Goal: Information Seeking & Learning: Learn about a topic

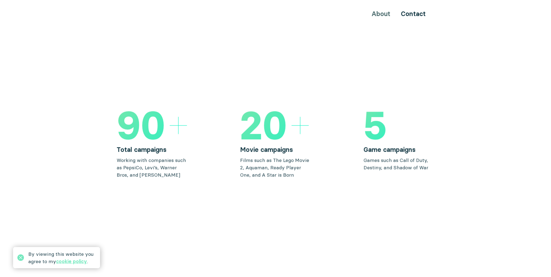
scroll to position [775, 0]
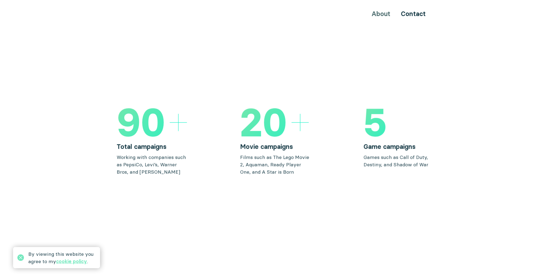
click at [161, 113] on h5 "90" at bounding box center [141, 122] width 49 height 39
click at [138, 111] on h5 "90" at bounding box center [141, 122] width 49 height 39
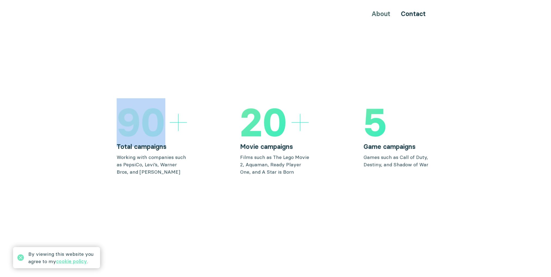
click at [138, 111] on h5 "90" at bounding box center [141, 122] width 49 height 39
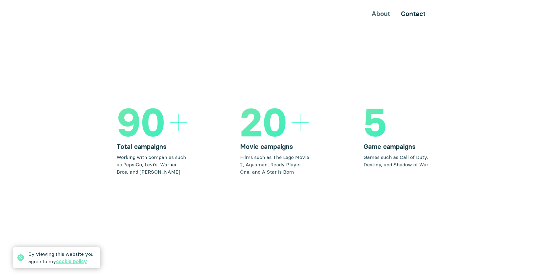
drag, startPoint x: 173, startPoint y: 115, endPoint x: 193, endPoint y: 115, distance: 21.0
click at [193, 115] on div "90 Total campaigns Working with companies such as PepsiCo, Levi’s, Warner Bros,…" at bounding box center [276, 139] width 318 height 73
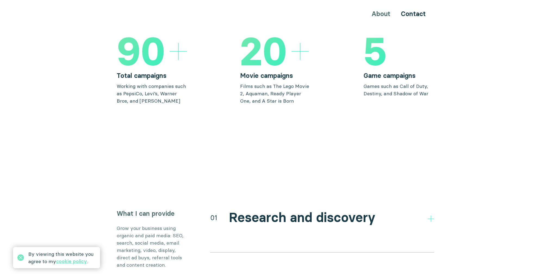
scroll to position [939, 0]
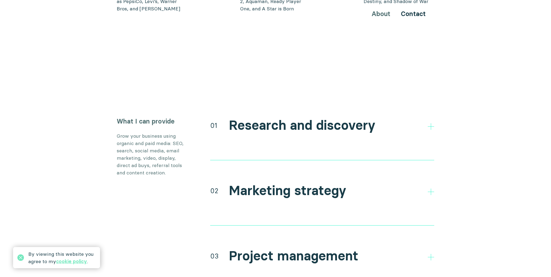
click at [270, 118] on h2 "Research and discovery" at bounding box center [302, 126] width 147 height 16
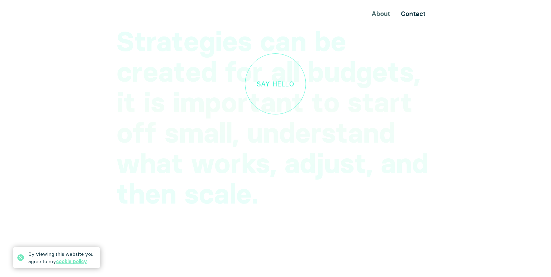
scroll to position [1673, 0]
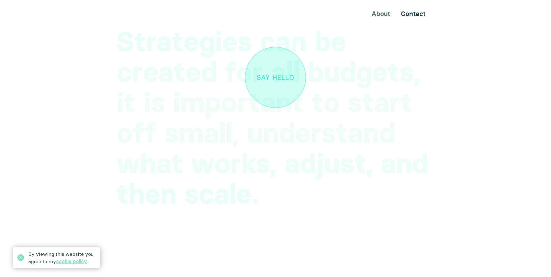
click at [271, 56] on link "Say hello" at bounding box center [275, 77] width 61 height 61
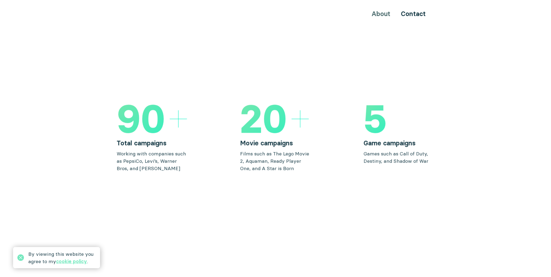
scroll to position [819, 0]
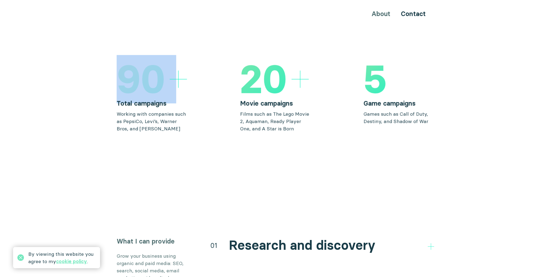
drag, startPoint x: 125, startPoint y: 71, endPoint x: 184, endPoint y: 63, distance: 59.3
click at [184, 63] on div "90" at bounding box center [152, 79] width 71 height 39
click at [183, 70] on icon at bounding box center [178, 78] width 17 height 17
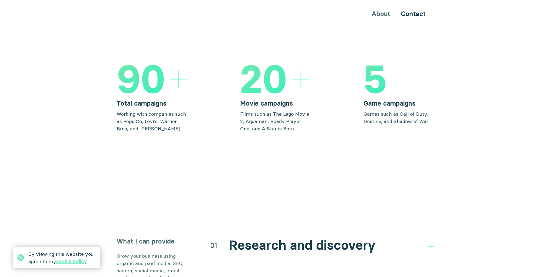
drag, startPoint x: 181, startPoint y: 71, endPoint x: 140, endPoint y: 71, distance: 40.8
click at [153, 73] on div "90" at bounding box center [152, 79] width 71 height 39
click at [127, 69] on h5 "90" at bounding box center [141, 79] width 49 height 39
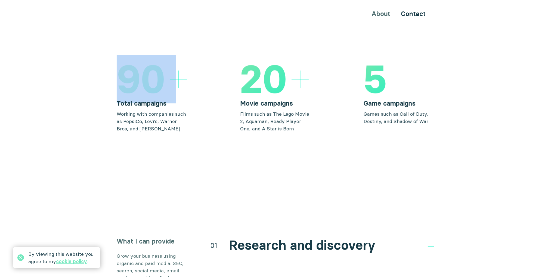
drag, startPoint x: 188, startPoint y: 69, endPoint x: 83, endPoint y: 75, distance: 104.7
click at [83, 75] on section "90 Total campaigns Working with companies such as PepsiCo, Levi’s, Warner Bros,…" at bounding box center [275, 96] width 551 height 73
click at [120, 66] on h5 "90" at bounding box center [141, 79] width 49 height 39
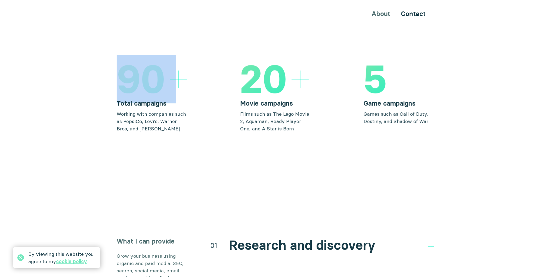
click at [127, 64] on h5 "90" at bounding box center [141, 79] width 49 height 39
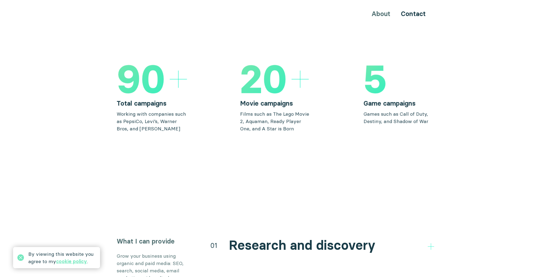
click at [164, 99] on h3 "Total campaigns" at bounding box center [152, 103] width 71 height 9
copy div "Total campaigns"
click at [149, 114] on p "Working with companies such as PepsiCo, Levi’s, Warner Bros, and [PERSON_NAME]" at bounding box center [152, 121] width 71 height 22
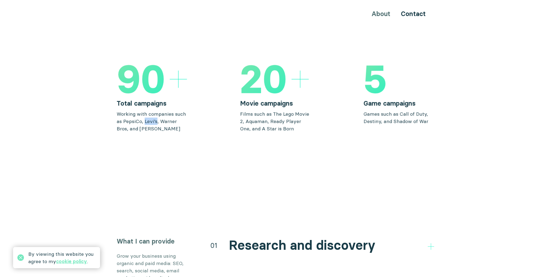
click at [149, 114] on p "Working with companies such as PepsiCo, Levi’s, Warner Bros, and [PERSON_NAME]" at bounding box center [152, 121] width 71 height 22
click at [146, 114] on div at bounding box center [146, 114] width 0 height 0
click at [140, 110] on p "Working with companies such as PepsiCo, Levi’s, Warner Bros, and [PERSON_NAME]" at bounding box center [152, 121] width 71 height 22
click at [136, 100] on div at bounding box center [136, 100] width 0 height 0
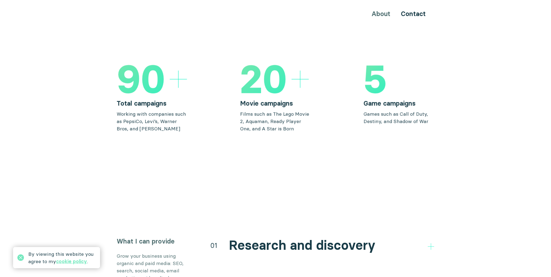
click at [155, 110] on p "Working with companies such as PepsiCo, Levi’s, Warner Bros, and [PERSON_NAME]" at bounding box center [152, 121] width 71 height 22
drag, startPoint x: 162, startPoint y: 120, endPoint x: 112, endPoint y: 103, distance: 53.3
click at [112, 103] on section "90 Total campaigns Working with companies such as PepsiCo, Levi’s, Warner Bros,…" at bounding box center [275, 96] width 551 height 73
copy p "Working with companies such as PepsiCo, Levi’s, Warner Bros, and [PERSON_NAME]"
click at [146, 71] on h5 "90" at bounding box center [141, 79] width 49 height 39
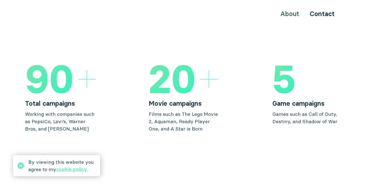
click at [66, 99] on h3 "Total campaigns" at bounding box center [60, 103] width 71 height 9
click at [54, 99] on h3 "Total campaigns" at bounding box center [60, 103] width 71 height 9
click at [155, 110] on p "Films such as The Lego Movie 2, Aquaman, Ready Player One, and A Star is Born" at bounding box center [184, 121] width 71 height 22
click at [178, 99] on h3 "Movie campaigns" at bounding box center [184, 103] width 71 height 9
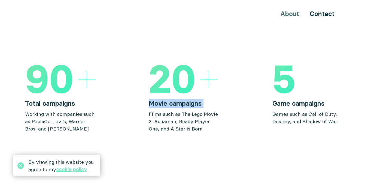
click at [178, 99] on h3 "Movie campaigns" at bounding box center [184, 103] width 71 height 9
copy div "Movie campaigns"
click at [167, 118] on p "Films such as The Lego Movie 2, Aquaman, Ready Player One, and A Star is Born" at bounding box center [184, 121] width 71 height 22
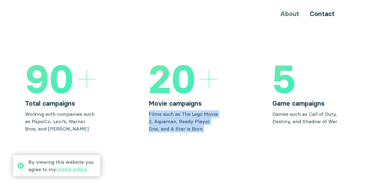
click at [167, 118] on p "Films such as The Lego Movie 2, Aquaman, Ready Player One, and A Star is Born" at bounding box center [184, 121] width 71 height 22
copy div "Films such as The Lego Movie 2, Aquaman, Ready Player One, and A Star is Born"
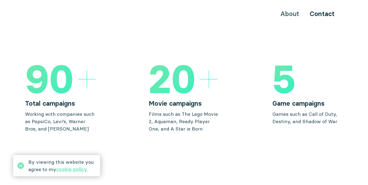
click at [279, 99] on h3 "Game campaigns" at bounding box center [307, 103] width 71 height 9
copy div "Game campaigns"
click at [278, 110] on p "Games such as Call of Duty, Destiny, and Shadow of War" at bounding box center [307, 117] width 71 height 15
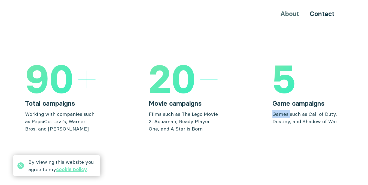
click at [278, 110] on p "Games such as Call of Duty, Destiny, and Shadow of War" at bounding box center [307, 117] width 71 height 15
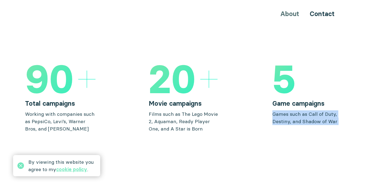
click at [278, 110] on p "Games such as Call of Duty, Destiny, and Shadow of War" at bounding box center [307, 117] width 71 height 15
copy body "Games such as Call of Duty, Destiny, and Shadow of War"
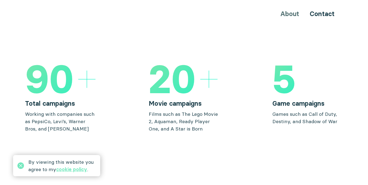
click at [163, 99] on h3 "Movie campaigns" at bounding box center [184, 103] width 71 height 9
copy div "Movie campaigns"
click at [293, 99] on h3 "Game campaigns" at bounding box center [307, 103] width 71 height 9
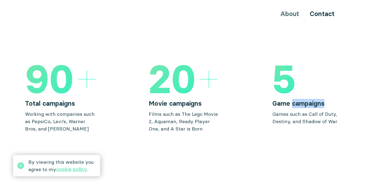
click at [293, 99] on h3 "Game campaigns" at bounding box center [307, 103] width 71 height 9
copy div "Game campaigns"
click at [167, 110] on p "Films such as The Lego Movie 2, Aquaman, Ready Player One, and A Star is Born" at bounding box center [184, 121] width 71 height 22
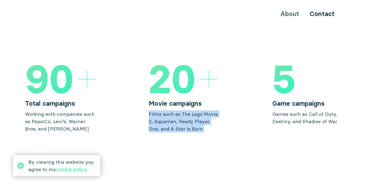
click at [167, 110] on p "Films such as The Lego Movie 2, Aquaman, Ready Player One, and A Star is Born" at bounding box center [184, 121] width 71 height 22
copy div "Films such as The Lego Movie 2, Aquaman, Ready Player One, and A Star is Born"
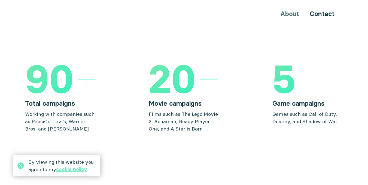
click at [316, 110] on p "Games such as Call of Duty, Destiny, and Shadow of War" at bounding box center [307, 117] width 71 height 15
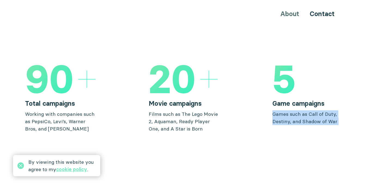
click at [316, 110] on p "Games such as Call of Duty, Destiny, and Shadow of War" at bounding box center [307, 117] width 71 height 15
copy body "Games such as Call of Duty, Destiny, and Shadow of War"
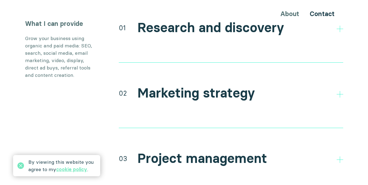
scroll to position [982, 0]
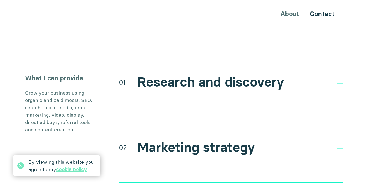
click at [48, 73] on h3 "What I can provide" at bounding box center [60, 77] width 71 height 9
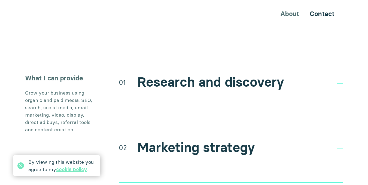
click at [78, 89] on p "Grow your business using organic and paid media: SEO, search, social media, ema…" at bounding box center [60, 111] width 71 height 44
click at [75, 86] on div at bounding box center [75, 86] width 0 height 0
click at [68, 90] on p "Grow your business using organic and paid media: SEO, search, social media, ema…" at bounding box center [60, 111] width 71 height 44
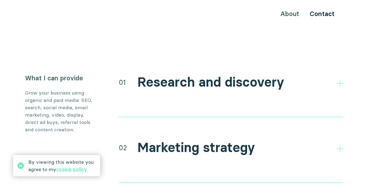
click at [30, 96] on p "Grow your business using organic and paid media: SEO, search, social media, ema…" at bounding box center [60, 111] width 71 height 44
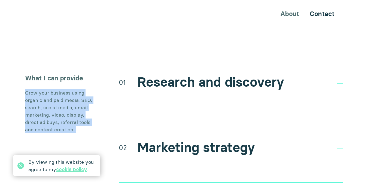
click at [30, 96] on p "Grow your business using organic and paid media: SEO, search, social media, ema…" at bounding box center [60, 111] width 71 height 44
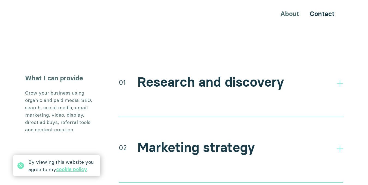
click at [175, 74] on h2 "Research and discovery" at bounding box center [210, 82] width 147 height 16
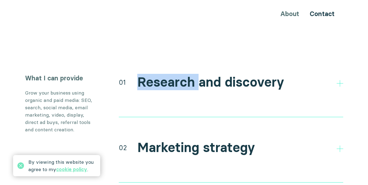
click at [175, 74] on h2 "Research and discovery" at bounding box center [210, 82] width 147 height 16
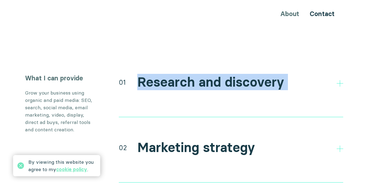
click at [175, 74] on h2 "Research and discovery" at bounding box center [210, 82] width 147 height 16
click at [121, 77] on div "01" at bounding box center [122, 82] width 7 height 10
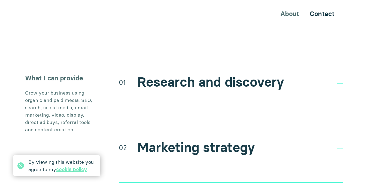
click at [204, 107] on li "Direct and indirect competitor research" at bounding box center [231, 111] width 224 height 9
click at [202, 74] on h2 "Research and discovery" at bounding box center [210, 82] width 147 height 16
click at [251, 74] on h2 "Research and discovery" at bounding box center [210, 82] width 147 height 16
click at [184, 140] on h2 "Marketing strategy" at bounding box center [196, 148] width 118 height 16
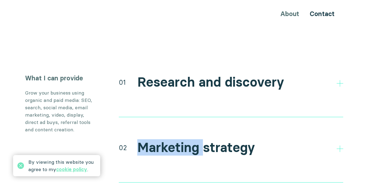
click at [184, 140] on h2 "Marketing strategy" at bounding box center [196, 148] width 118 height 16
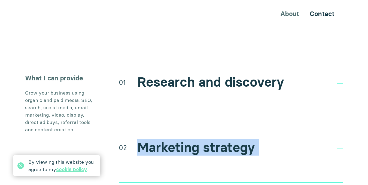
click at [184, 140] on h2 "Marketing strategy" at bounding box center [196, 148] width 118 height 16
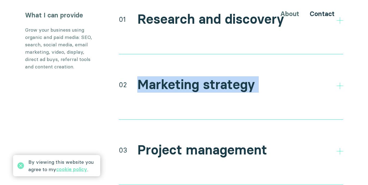
scroll to position [1064, 0]
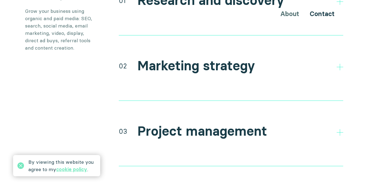
click at [150, 123] on h2 "Project management" at bounding box center [202, 131] width 130 height 16
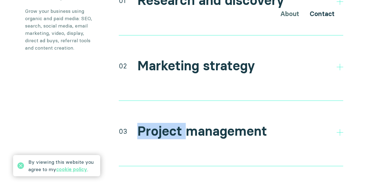
click at [150, 123] on h2 "Project management" at bounding box center [202, 131] width 130 height 16
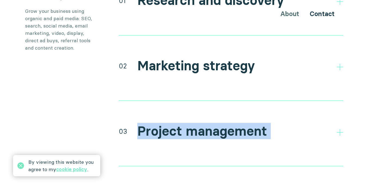
click at [150, 123] on h2 "Project management" at bounding box center [202, 131] width 130 height 16
click at [192, 93] on div "01 Research and discovery Direct and indirect competitor research Research your…" at bounding box center [231, 122] width 224 height 261
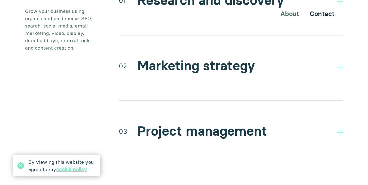
scroll to position [1118, 0]
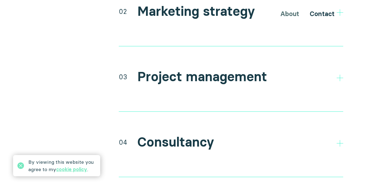
click at [171, 134] on h2 "Consultancy" at bounding box center [175, 142] width 77 height 16
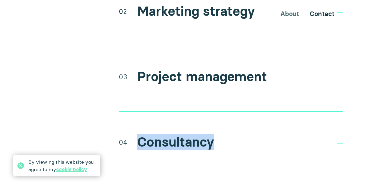
click at [171, 134] on h2 "Consultancy" at bounding box center [175, 142] width 77 height 16
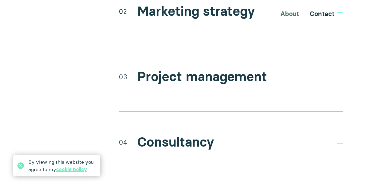
click at [163, 70] on h2 "Project management" at bounding box center [202, 77] width 130 height 16
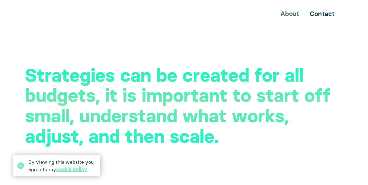
scroll to position [1363, 0]
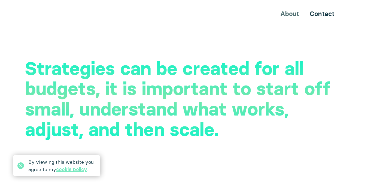
click at [124, 62] on h2 "Strategies can be created for all budgets, it is important to start off small, …" at bounding box center [184, 98] width 318 height 81
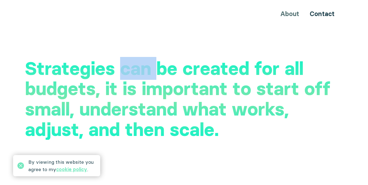
click at [124, 62] on h2 "Strategies can be created for all budgets, it is important to start off small, …" at bounding box center [184, 98] width 318 height 81
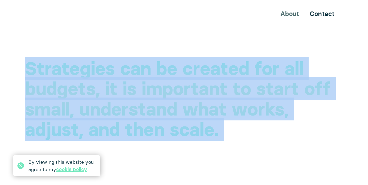
click at [124, 62] on h2 "Strategies can be created for all budgets, it is important to start off small, …" at bounding box center [184, 98] width 318 height 81
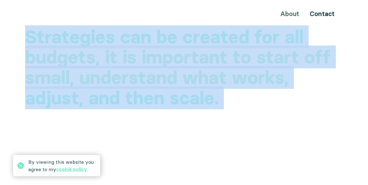
scroll to position [1390, 0]
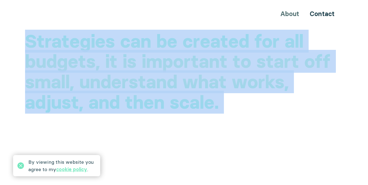
click at [268, 55] on h2 "Strategies can be created for all budgets, it is important to start off small, …" at bounding box center [184, 71] width 318 height 81
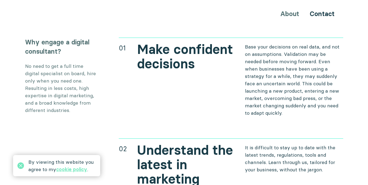
scroll to position [1802, 0]
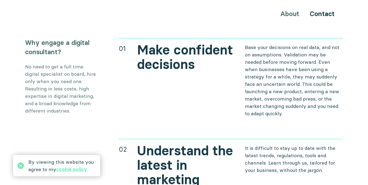
click at [39, 38] on h3 "Why engage a digital consultant?" at bounding box center [60, 47] width 71 height 18
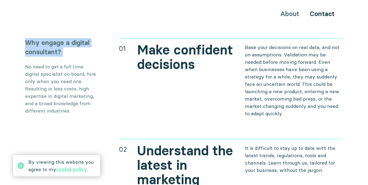
click at [39, 38] on h3 "Why engage a digital consultant?" at bounding box center [60, 47] width 71 height 18
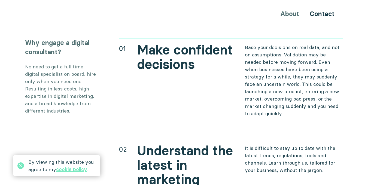
click at [81, 85] on p "No need to get a full time digital specialist on board, hire only when you need…" at bounding box center [60, 88] width 71 height 51
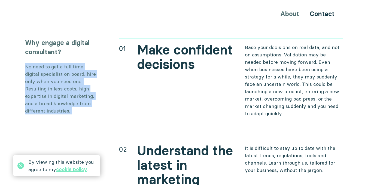
click at [81, 85] on p "No need to get a full time digital specialist on board, hire only when you need…" at bounding box center [60, 88] width 71 height 51
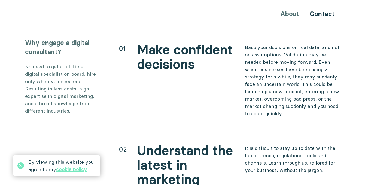
click at [159, 49] on h2 "Make confident decisions" at bounding box center [186, 57] width 98 height 29
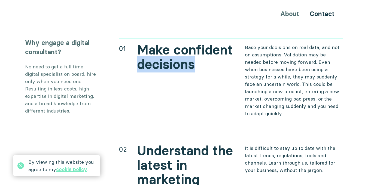
click at [159, 49] on h2 "Make confident decisions" at bounding box center [186, 57] width 98 height 29
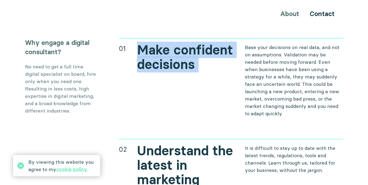
click at [159, 49] on h2 "Make confident decisions" at bounding box center [186, 57] width 98 height 29
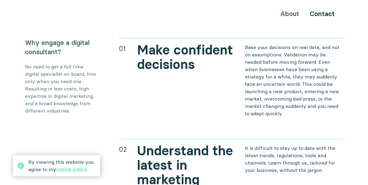
click at [287, 59] on p "Base your decisions on real data, and not on assumptions. Validation may be nee…" at bounding box center [294, 80] width 98 height 73
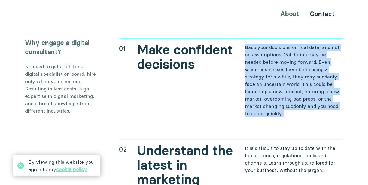
click at [287, 59] on p "Base your decisions on real data, and not on assumptions. Validation may be nee…" at bounding box center [294, 80] width 98 height 73
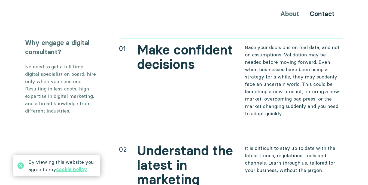
click at [148, 43] on h2 "Make confident decisions" at bounding box center [186, 57] width 98 height 29
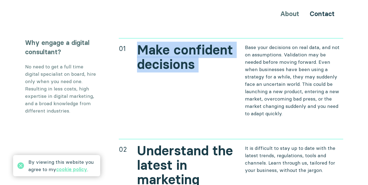
click at [148, 43] on h2 "Make confident decisions" at bounding box center [186, 57] width 98 height 29
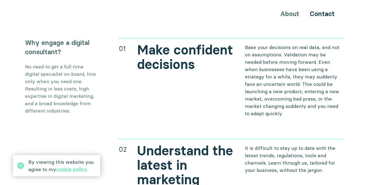
click at [283, 56] on p "Base your decisions on real data, and not on assumptions. Validation may be nee…" at bounding box center [294, 80] width 98 height 73
click at [280, 49] on div at bounding box center [280, 49] width 0 height 0
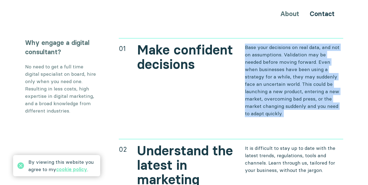
click at [283, 56] on p "Base your decisions on real data, and not on assumptions. Validation may be nee…" at bounding box center [294, 80] width 98 height 73
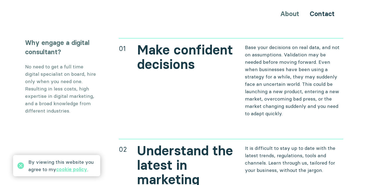
click at [169, 64] on div "01 Make confident decisions Base your decisions on real data, and not on assump…" at bounding box center [231, 77] width 224 height 79
click at [284, 44] on p "Base your decisions on real data, and not on assumptions. Validation may be nee…" at bounding box center [294, 80] width 98 height 73
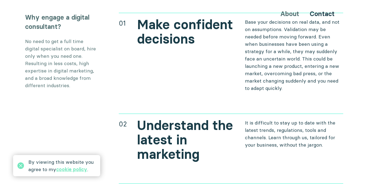
scroll to position [1829, 0]
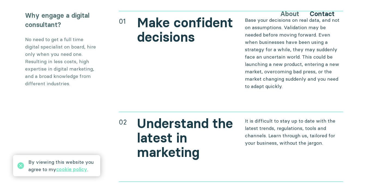
click at [169, 124] on h2 "Understand the latest in marketing" at bounding box center [186, 137] width 98 height 43
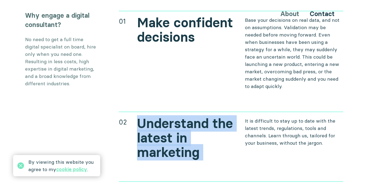
click at [169, 124] on h2 "Understand the latest in marketing" at bounding box center [186, 137] width 98 height 43
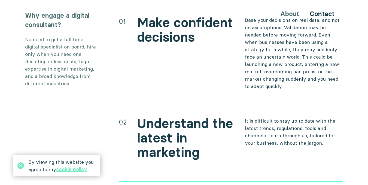
click at [260, 120] on p "It is difficult to stay up to date with the latest trends, regulations, tools a…" at bounding box center [294, 131] width 98 height 29
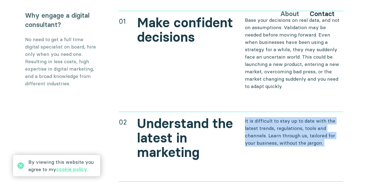
click at [260, 120] on p "It is difficult to stay up to date with the latest trends, regulations, tools a…" at bounding box center [294, 131] width 98 height 29
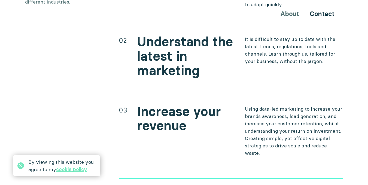
click at [164, 104] on h2 "Increase your revenue" at bounding box center [186, 118] width 98 height 29
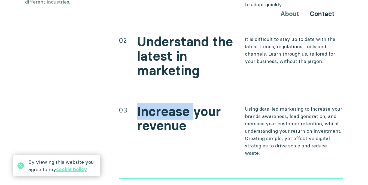
click at [164, 104] on h2 "Increase your revenue" at bounding box center [186, 118] width 98 height 29
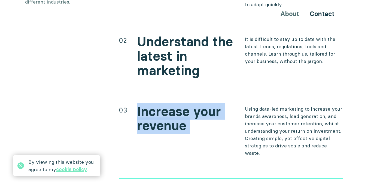
click at [164, 104] on h2 "Increase your revenue" at bounding box center [186, 118] width 98 height 29
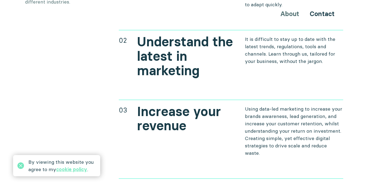
click at [253, 117] on p "Using data-led marketing to increase your brands awareness, lead generation, an…" at bounding box center [294, 130] width 98 height 51
click at [282, 130] on p "Using data-led marketing to increase your brands awareness, lead generation, an…" at bounding box center [294, 130] width 98 height 51
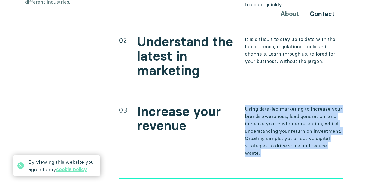
click at [282, 130] on p "Using data-led marketing to increase your brands awareness, lead generation, an…" at bounding box center [294, 130] width 98 height 51
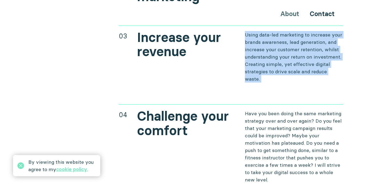
scroll to position [1992, 0]
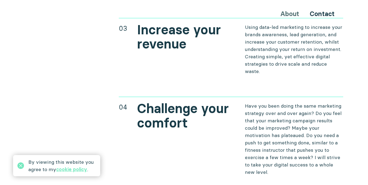
click at [163, 101] on h2 "Challenge your comfort" at bounding box center [186, 115] width 98 height 29
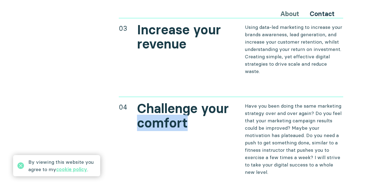
click at [163, 101] on h2 "Challenge your comfort" at bounding box center [186, 115] width 98 height 29
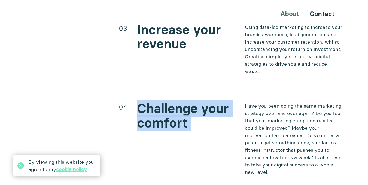
click at [163, 101] on h2 "Challenge your comfort" at bounding box center [186, 115] width 98 height 29
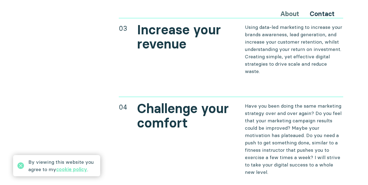
click at [256, 110] on p "Have you been doing the same marketing strategy over and over again? Do you fee…" at bounding box center [294, 138] width 98 height 73
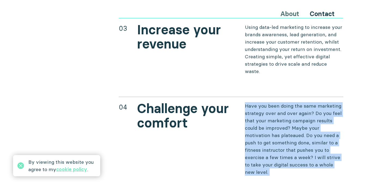
click at [256, 110] on p "Have you been doing the same marketing strategy over and over again? Do you fee…" at bounding box center [294, 138] width 98 height 73
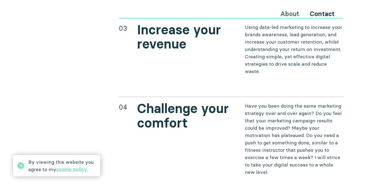
click at [112, 38] on div "Why engage a digital consultant? No need to get a full time digital specialist …" at bounding box center [184, 23] width 327 height 350
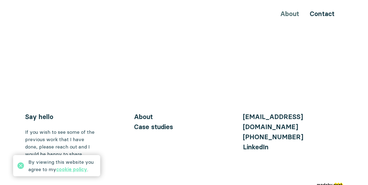
scroll to position [2183, 0]
click at [44, 112] on link "Say hello" at bounding box center [39, 116] width 28 height 8
drag, startPoint x: 13, startPoint y: 99, endPoint x: 66, endPoint y: 99, distance: 52.8
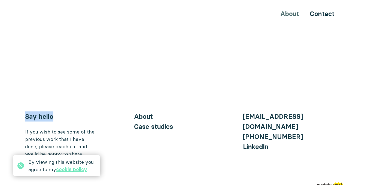
click at [64, 128] on div "If you wish to see some of the previous work that I have done, please reach out…" at bounding box center [60, 142] width 71 height 29
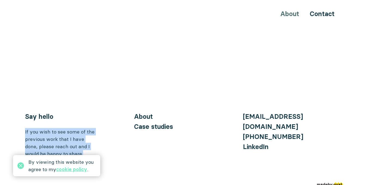
click at [64, 128] on div "If you wish to see some of the previous work that I have done, please reach out…" at bounding box center [60, 142] width 71 height 29
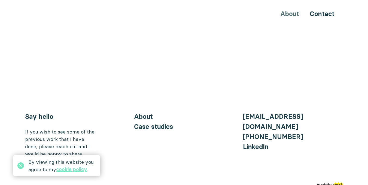
click at [54, 136] on div "If you wish to see some of the previous work that I have done, please reach out…" at bounding box center [60, 142] width 71 height 29
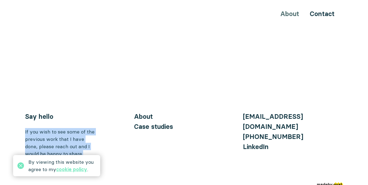
click at [54, 136] on div "If you wish to see some of the previous work that I have done, please reach out…" at bounding box center [60, 142] width 71 height 29
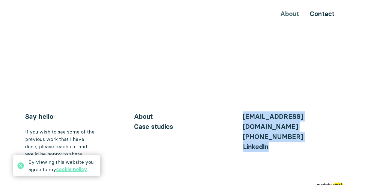
drag, startPoint x: 239, startPoint y: 101, endPoint x: 336, endPoint y: 120, distance: 99.0
click at [336, 120] on div "Say hello If you wish to see some of the previous work that I have done, please…" at bounding box center [184, 134] width 318 height 46
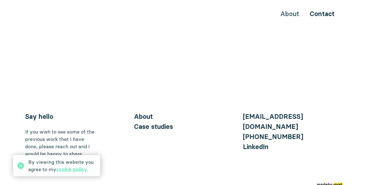
click at [264, 146] on footer "By viewing this website you agree to my cookie policy . Say hello If you wish t…" at bounding box center [184, 150] width 327 height 78
drag, startPoint x: 132, startPoint y: 101, endPoint x: 159, endPoint y: 100, distance: 27.0
click at [159, 111] on div "Say hello If you wish to see some of the previous work that I have done, please…" at bounding box center [184, 134] width 318 height 46
click at [130, 111] on div "Say hello If you wish to see some of the previous work that I have done, please…" at bounding box center [184, 134] width 318 height 46
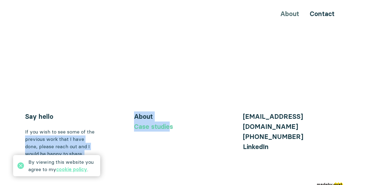
drag, startPoint x: 129, startPoint y: 111, endPoint x: 170, endPoint y: 113, distance: 40.3
click at [170, 113] on div "Say hello If you wish to see some of the previous work that I have done, please…" at bounding box center [184, 134] width 318 height 46
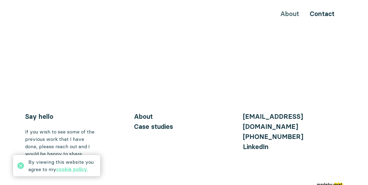
click at [172, 134] on div "Say hello If you wish to see some of the previous work that I have done, please…" at bounding box center [184, 134] width 318 height 46
drag, startPoint x: 174, startPoint y: 110, endPoint x: 132, endPoint y: 110, distance: 41.9
click at [132, 111] on div "Say hello If you wish to see some of the previous work that I have done, please…" at bounding box center [184, 134] width 318 height 46
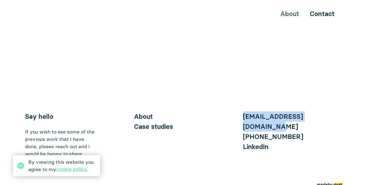
drag, startPoint x: 325, startPoint y: 100, endPoint x: 240, endPoint y: 96, distance: 84.4
click at [240, 111] on div "Say hello If you wish to see some of the previous work that I have done, please…" at bounding box center [184, 134] width 318 height 46
drag, startPoint x: 299, startPoint y: 110, endPoint x: 242, endPoint y: 110, distance: 57.7
click at [242, 111] on div "Say hello If you wish to see some of the previous work that I have done, please…" at bounding box center [184, 134] width 318 height 46
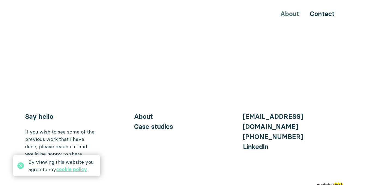
click at [283, 141] on div "LinkedIn" at bounding box center [293, 146] width 100 height 10
drag, startPoint x: 282, startPoint y: 119, endPoint x: 242, endPoint y: 121, distance: 39.3
click at [243, 141] on div "LinkedIn" at bounding box center [293, 146] width 100 height 10
click at [139, 112] on link "About" at bounding box center [143, 116] width 19 height 8
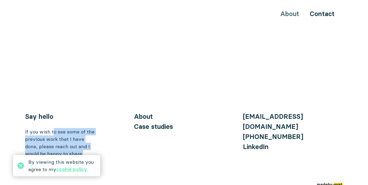
drag, startPoint x: 53, startPoint y: 115, endPoint x: 82, endPoint y: 139, distance: 37.5
click at [82, 139] on div "If you wish to see some of the previous work that I have done, please reach out…" at bounding box center [60, 142] width 71 height 29
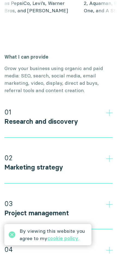
scroll to position [399, 0]
